Goal: Task Accomplishment & Management: Manage account settings

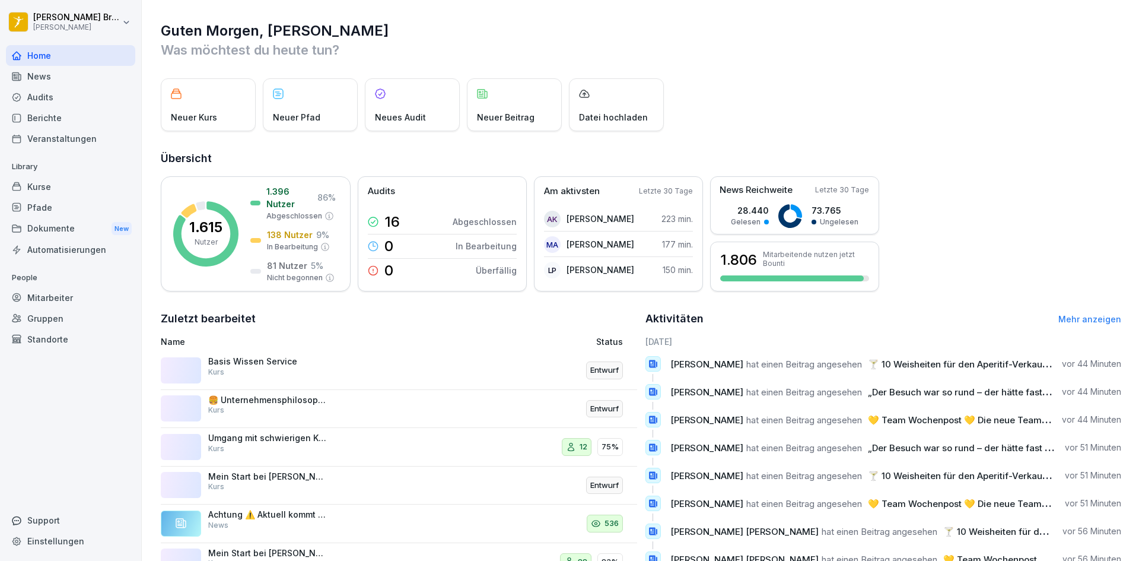
click at [68, 291] on div "Mitarbeiter" at bounding box center [70, 297] width 129 height 21
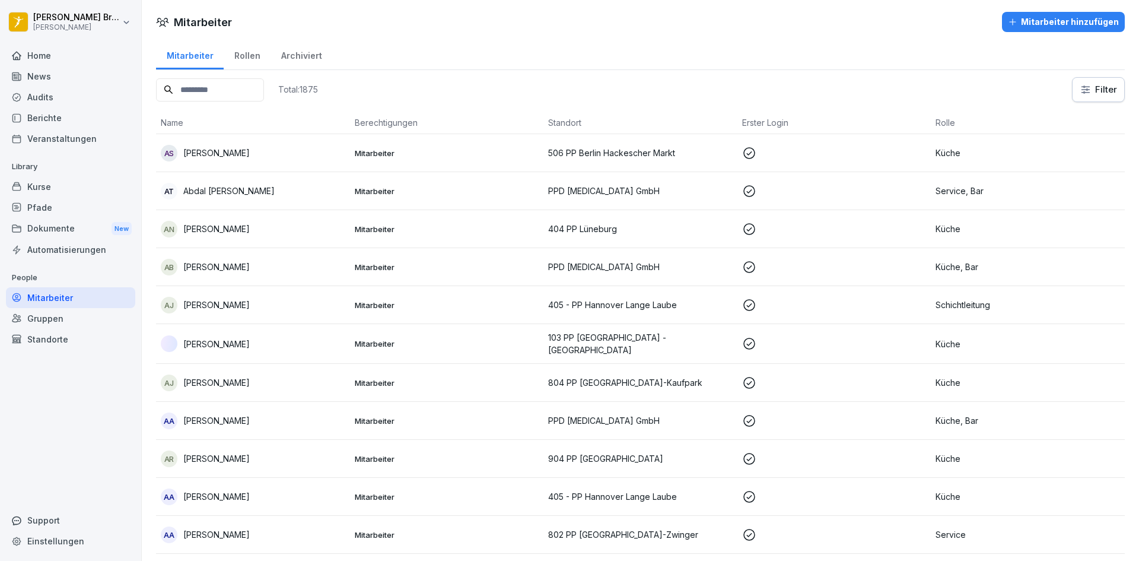
click at [206, 85] on input at bounding box center [210, 89] width 108 height 23
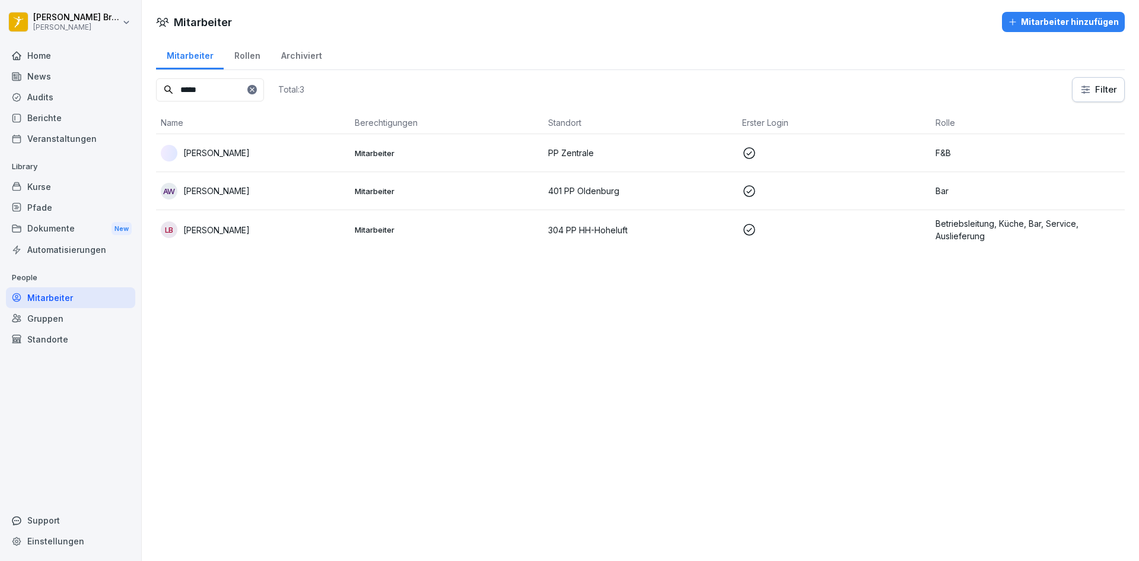
type input "*****"
click at [304, 170] on td "[PERSON_NAME]" at bounding box center [253, 153] width 194 height 38
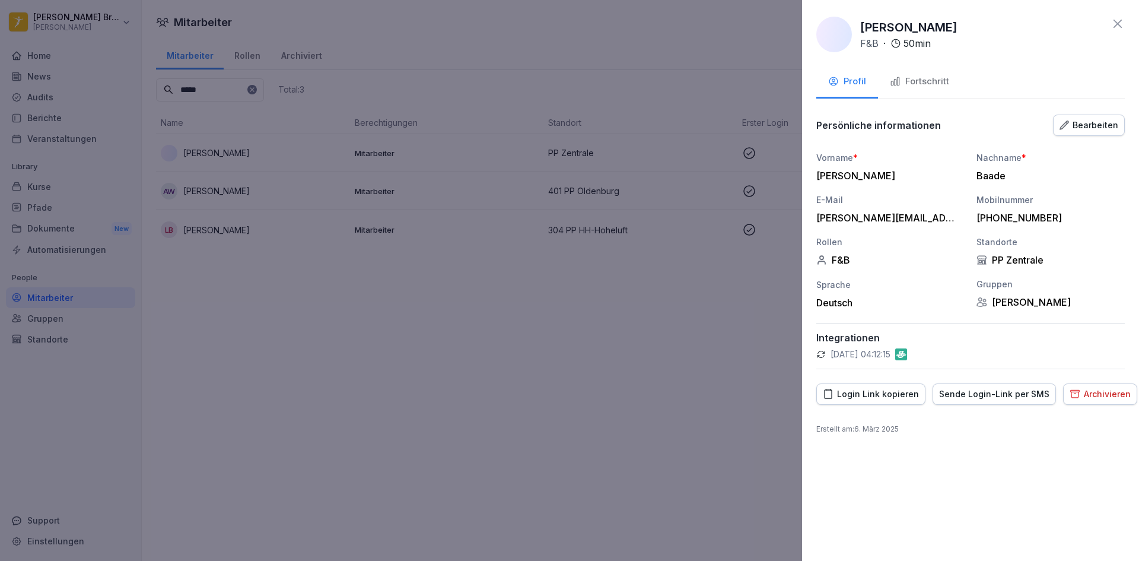
click at [254, 311] on div at bounding box center [569, 280] width 1139 height 561
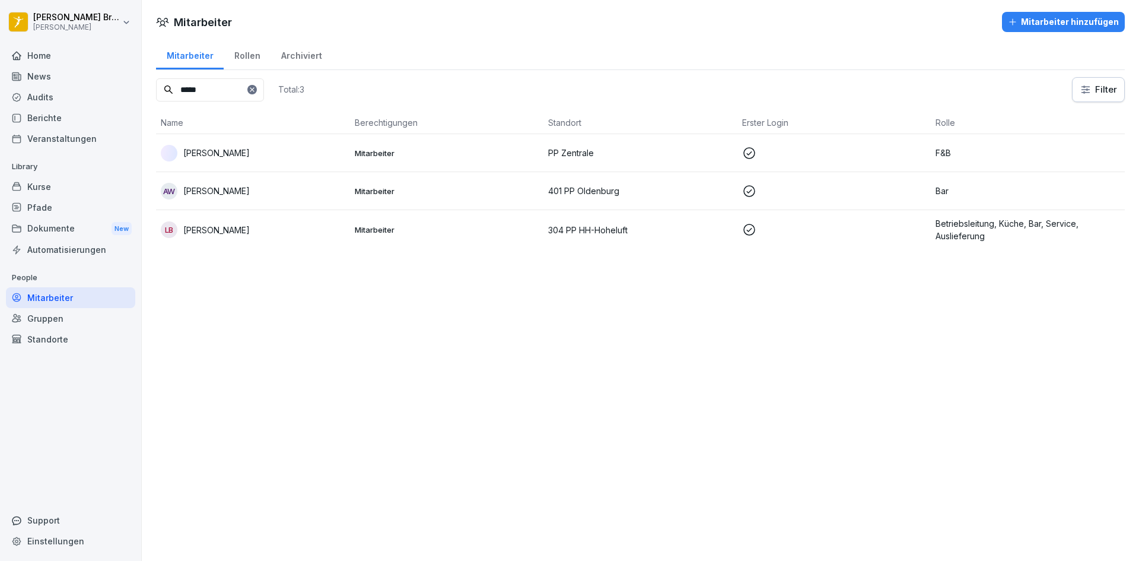
click at [27, 78] on div "News" at bounding box center [70, 76] width 129 height 21
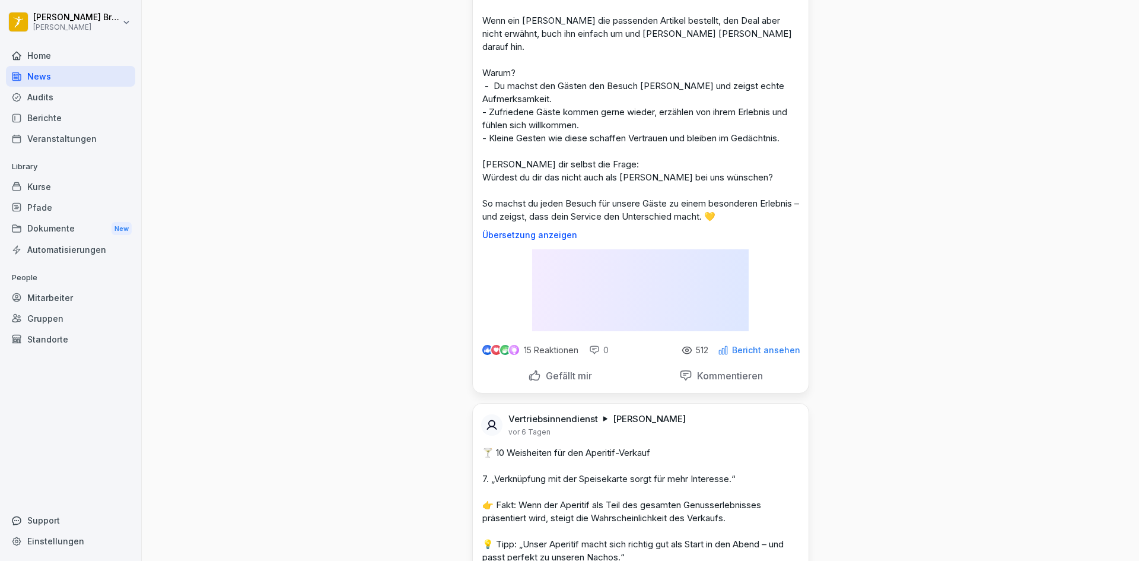
scroll to position [3376, 0]
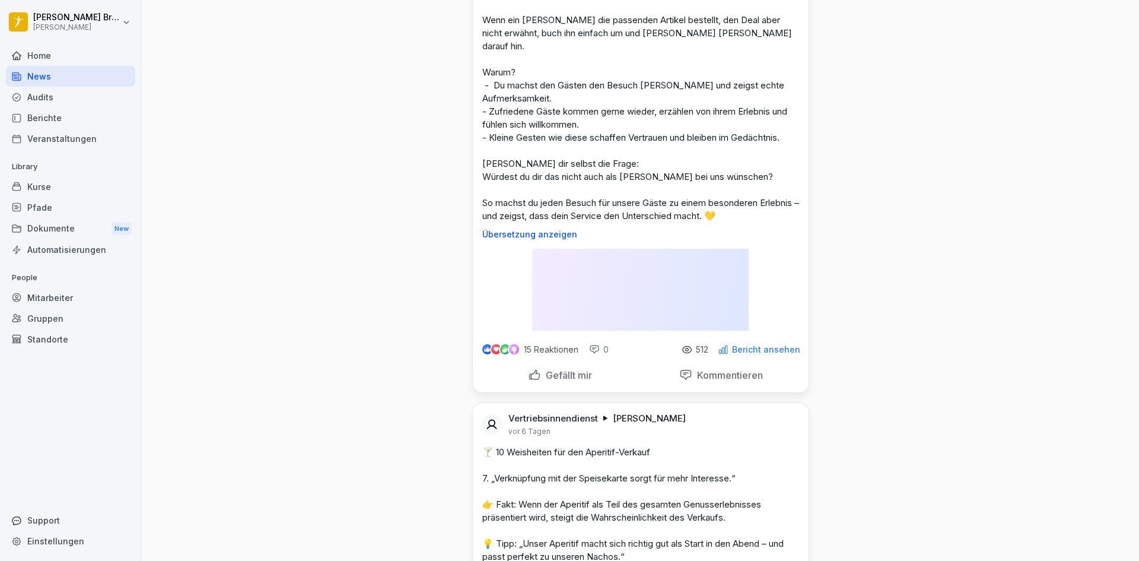
click at [58, 21] on html "[PERSON_NAME] [PERSON_NAME] Home News Audits Berichte Veranstaltungen Library K…" at bounding box center [569, 280] width 1139 height 561
click at [55, 80] on div "Abmelden" at bounding box center [75, 75] width 117 height 22
